Goal: Information Seeking & Learning: Learn about a topic

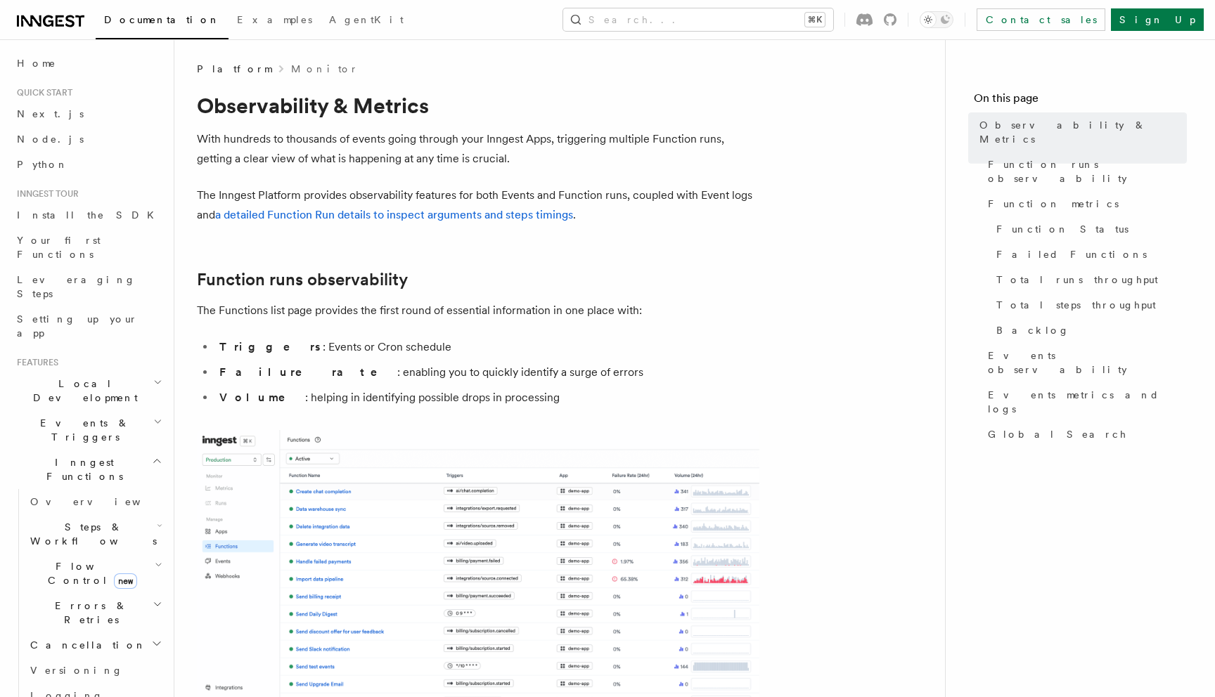
scroll to position [683, 0]
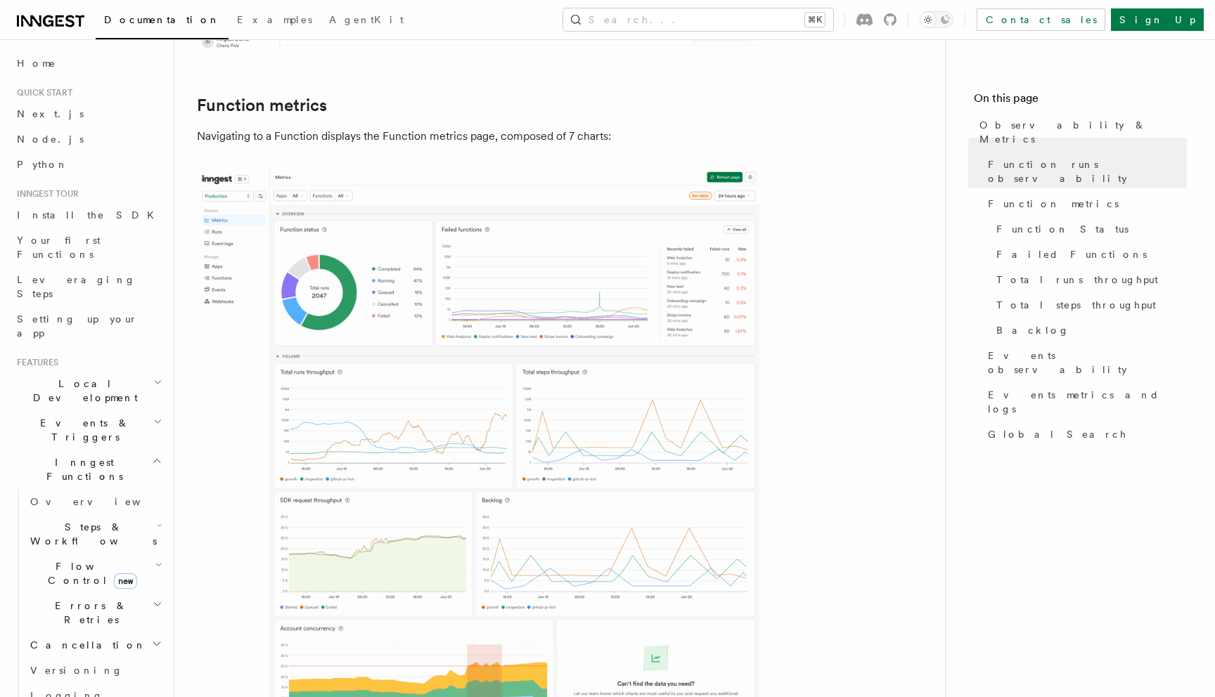
click at [87, 560] on span "Flow Control new" at bounding box center [90, 574] width 130 height 28
click at [93, 619] on link "[PERSON_NAME] new" at bounding box center [101, 633] width 127 height 28
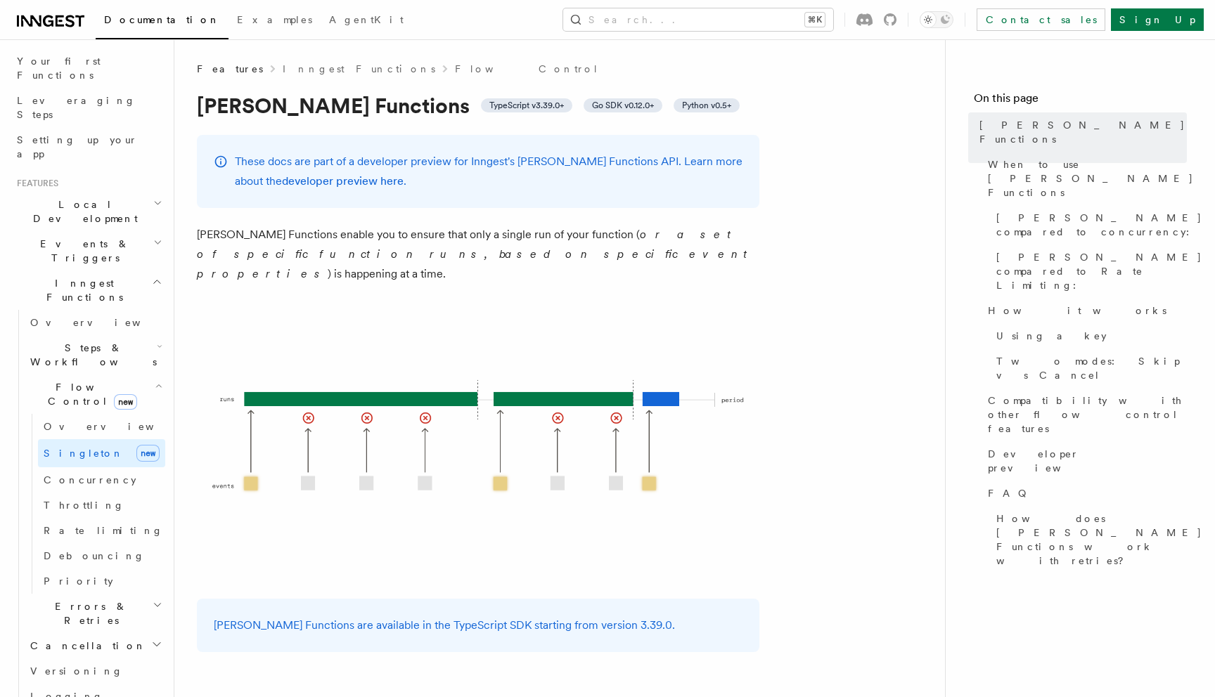
scroll to position [222, 0]
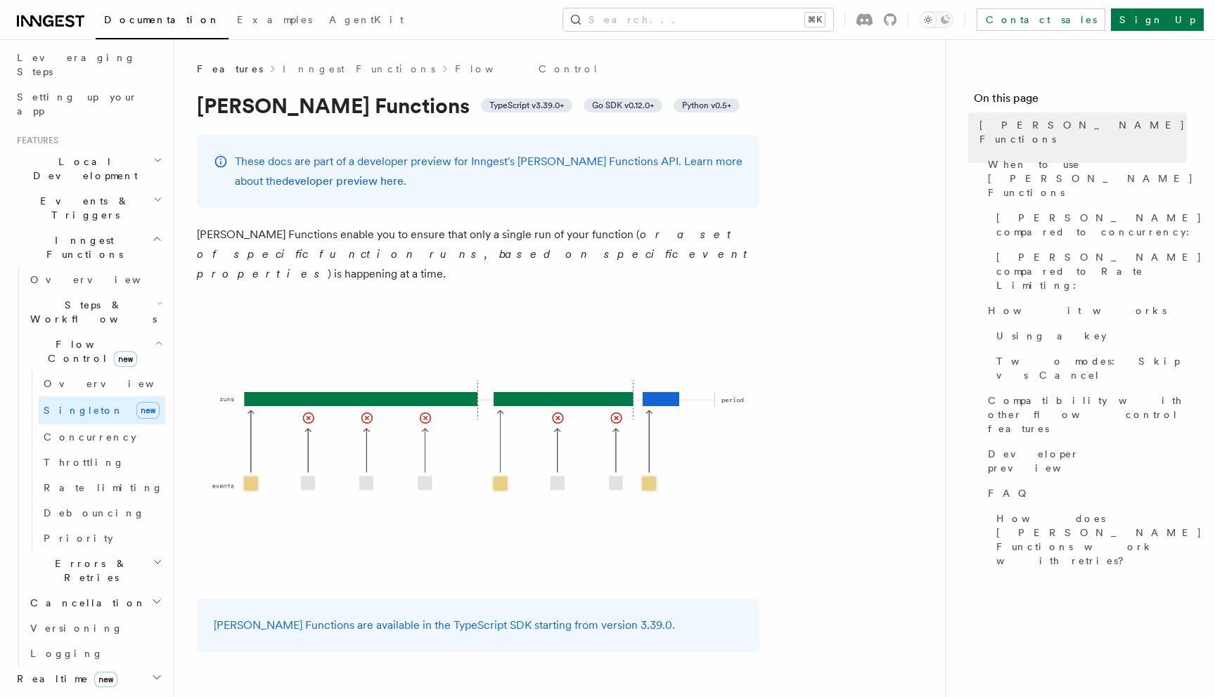
click at [92, 666] on h2 "Realtime new" at bounding box center [88, 678] width 154 height 25
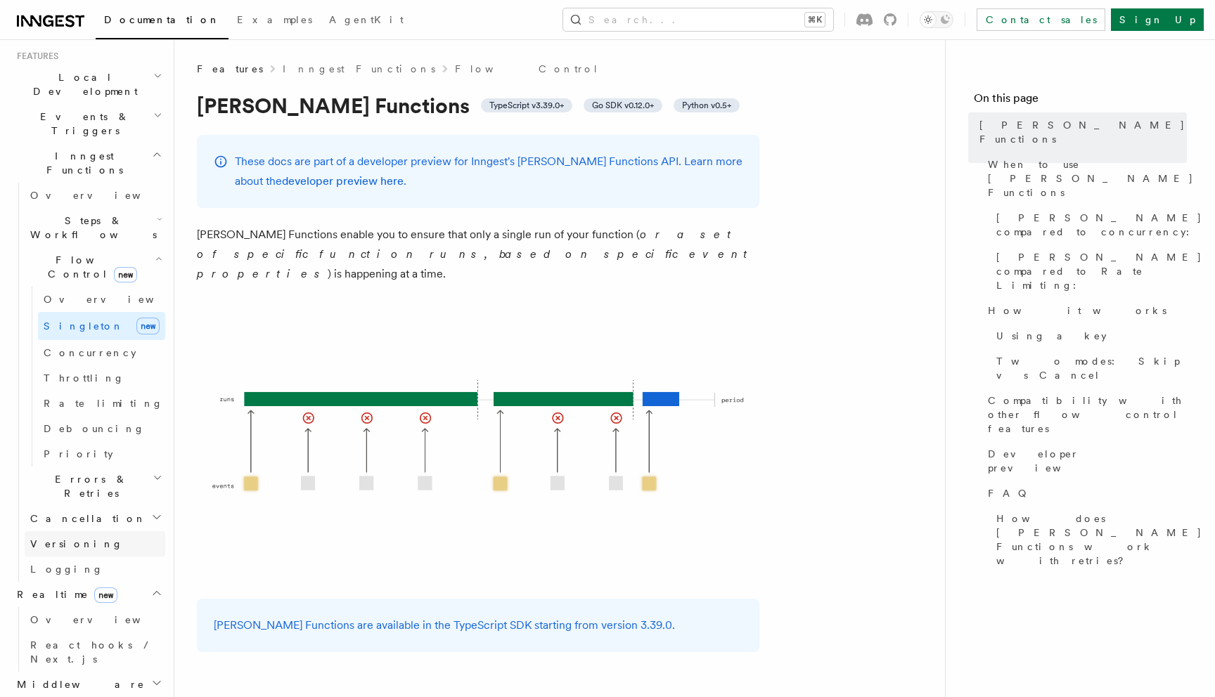
scroll to position [319, 0]
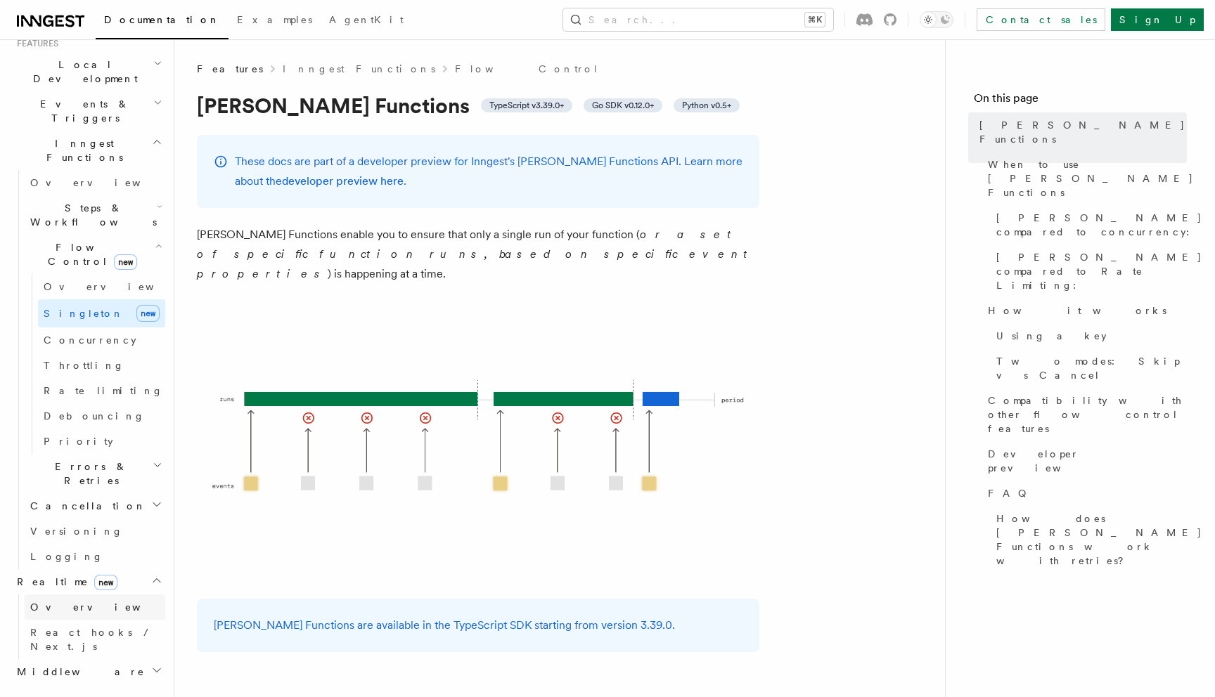
click at [86, 595] on link "Overview" at bounding box center [95, 607] width 141 height 25
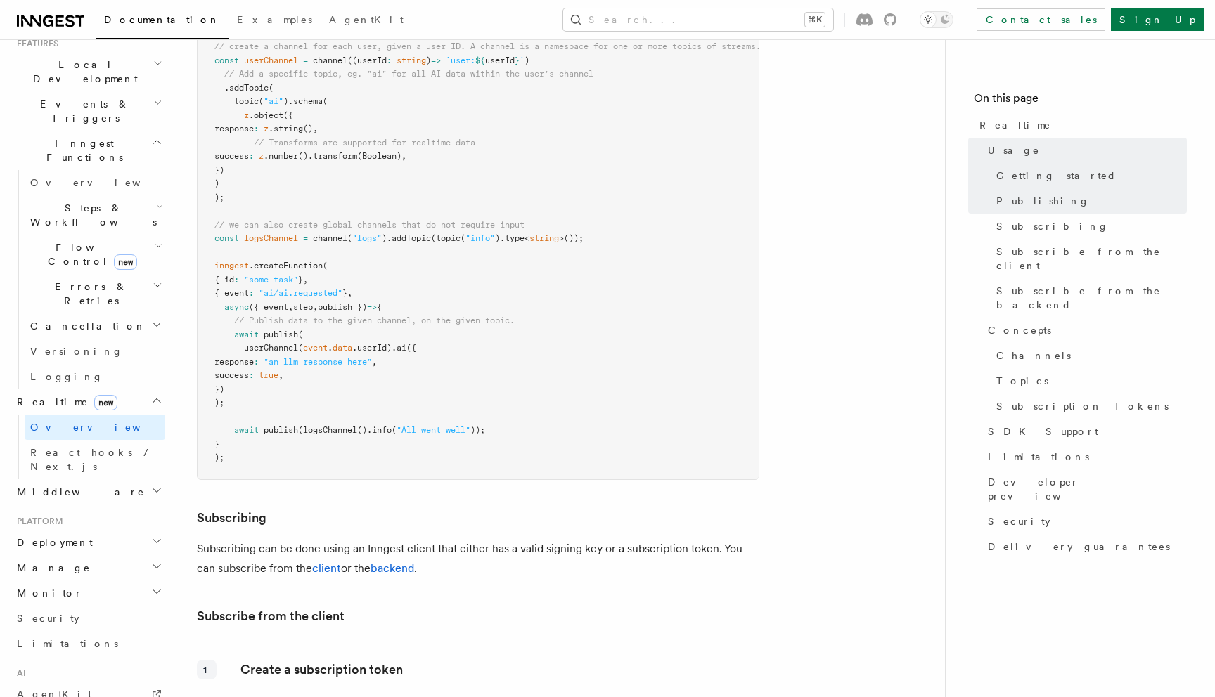
scroll to position [1133, 0]
